Goal: Task Accomplishment & Management: Manage account settings

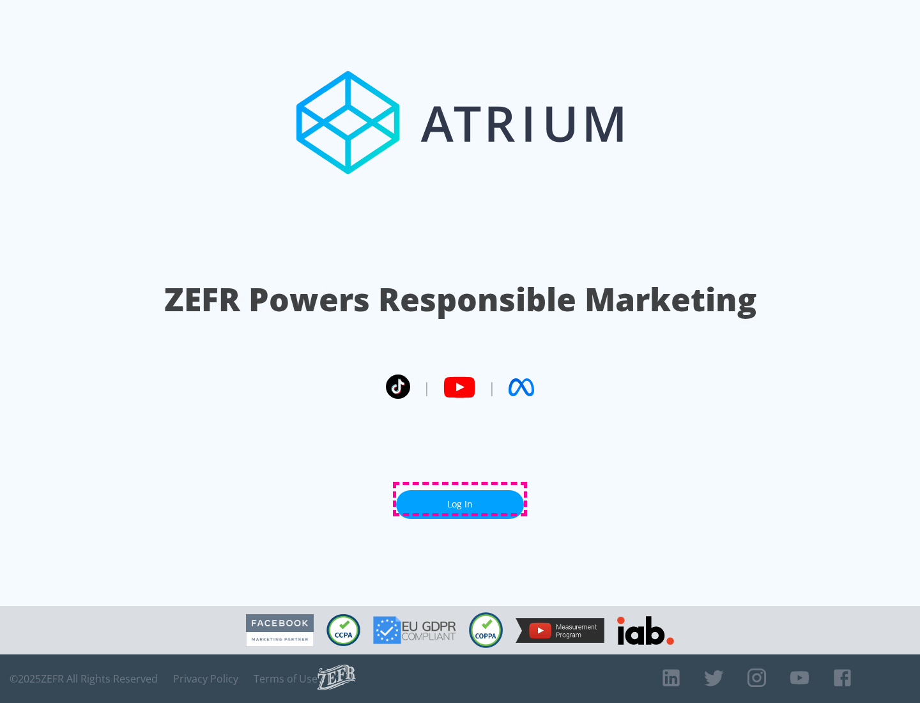
click at [460, 499] on link "Log In" at bounding box center [460, 504] width 128 height 29
